Goal: Use online tool/utility: Utilize a website feature to perform a specific function

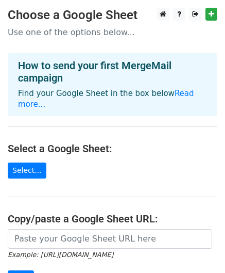
scroll to position [73, 0]
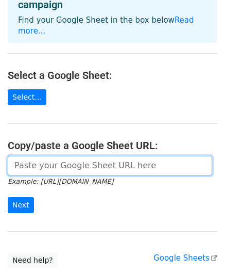
paste input "[URL][DOMAIN_NAME]"
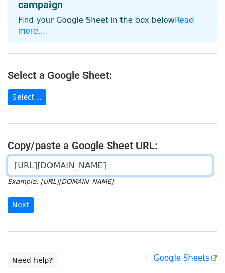
scroll to position [0, 239]
type input "https://docs.google.com/spreadsheets/d/1oMMmRN6G0CZsCyzGtJZEtECC7hZ0874Iac775iM…"
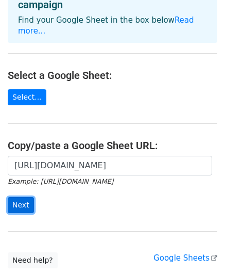
scroll to position [0, 0]
click at [16, 197] on input "Next" at bounding box center [21, 205] width 26 height 16
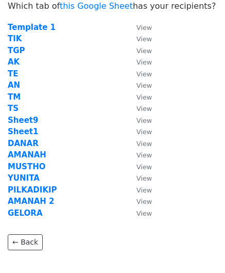
scroll to position [25, 0]
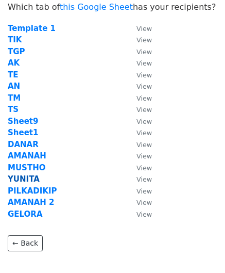
click at [21, 181] on strong "YUNITA" at bounding box center [24, 178] width 32 height 9
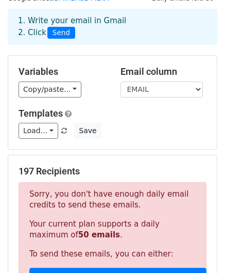
scroll to position [44, 0]
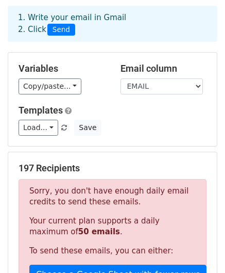
click at [167, 142] on div "Variables Copy/paste... {{NO}} {{NAMA}} {{NIM}} {{EMAIL}} {{ANGKATAN}} {{JURUSA…" at bounding box center [112, 99] width 209 height 93
